Goal: Task Accomplishment & Management: Use online tool/utility

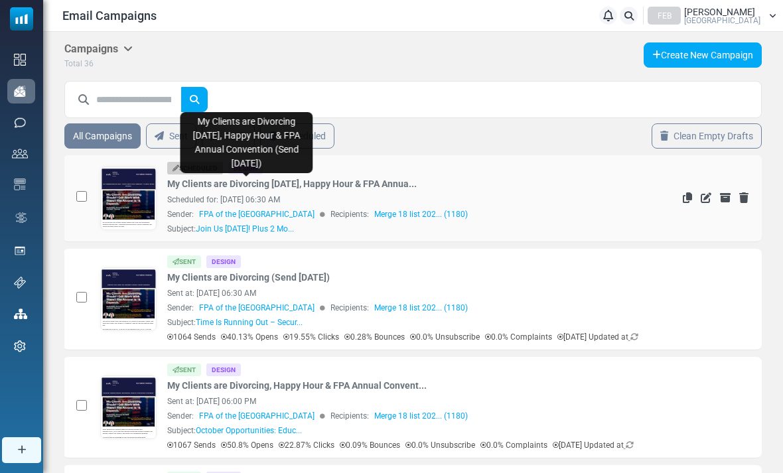
scroll to position [0, 54]
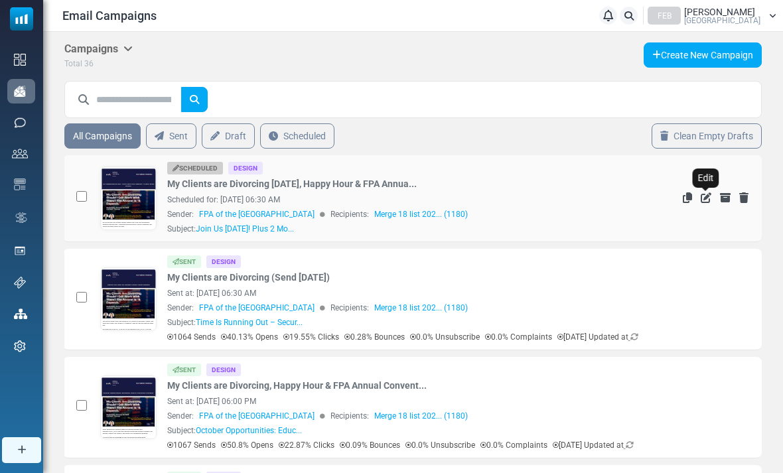
click at [705, 200] on icon "Edit" at bounding box center [706, 197] width 11 height 11
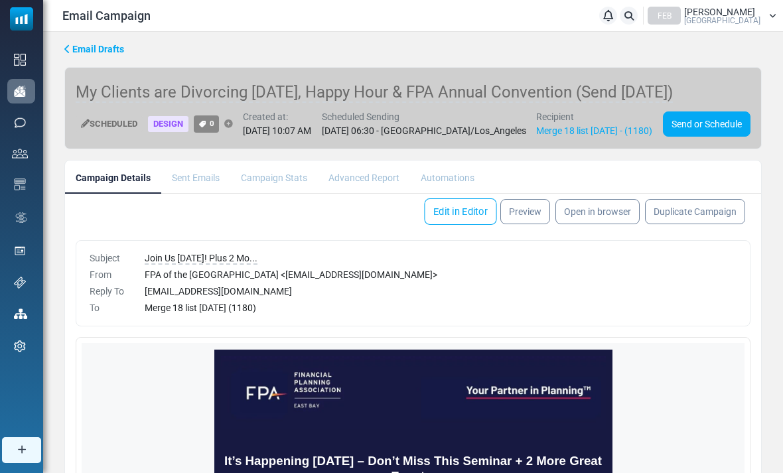
click at [452, 225] on link "Edit in Editor" at bounding box center [460, 211] width 72 height 27
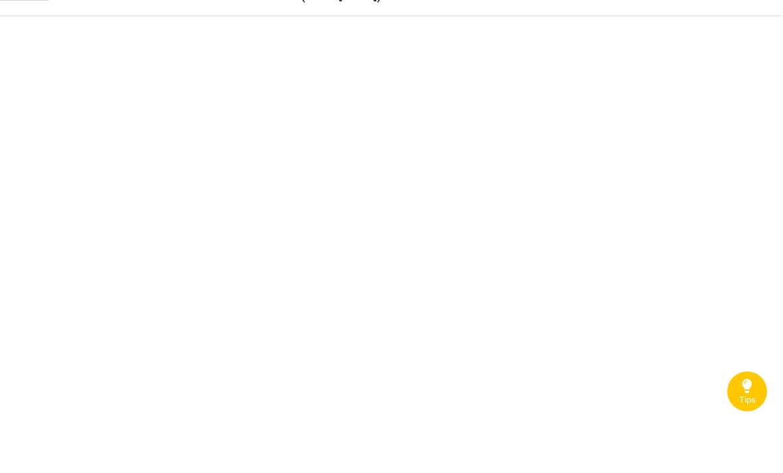
scroll to position [41, 0]
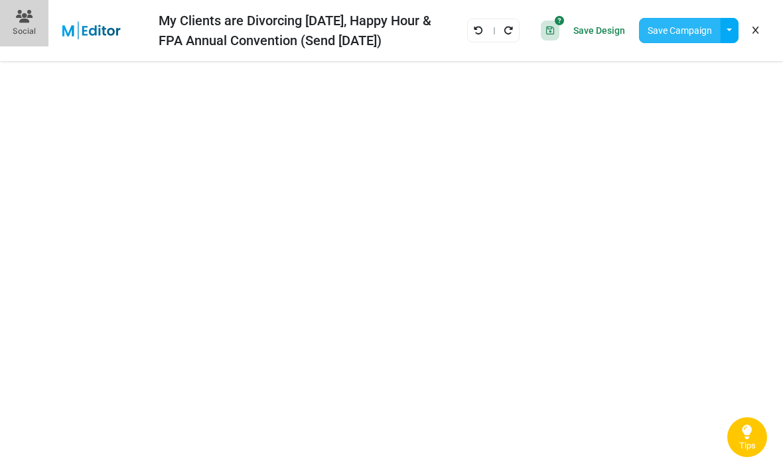
click at [662, 31] on button "Save Campaign" at bounding box center [680, 30] width 82 height 25
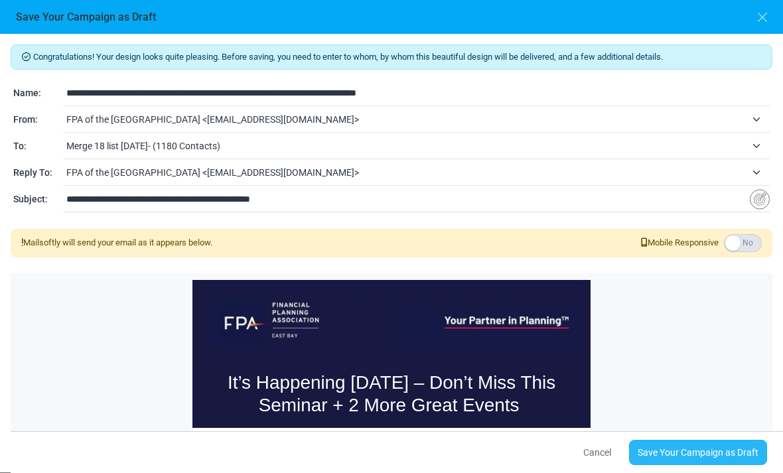
click at [699, 457] on link "Save Your Campaign as Draft" at bounding box center [698, 452] width 138 height 25
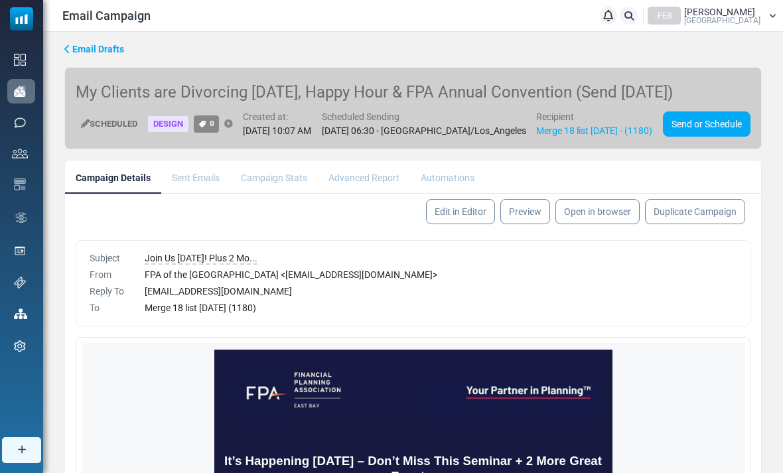
click at [82, 47] on span "Email Drafts" at bounding box center [98, 49] width 52 height 11
